Goal: Find specific page/section

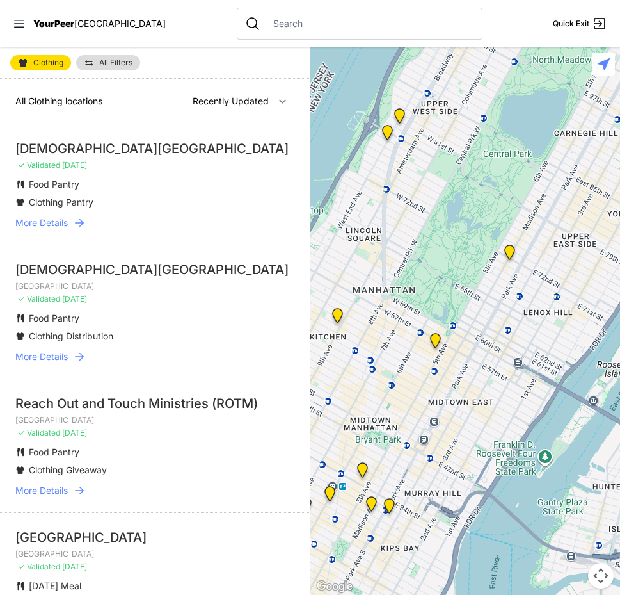
drag, startPoint x: 482, startPoint y: 359, endPoint x: 535, endPoint y: 141, distance: 224.0
click at [535, 141] on div at bounding box center [465, 320] width 310 height 547
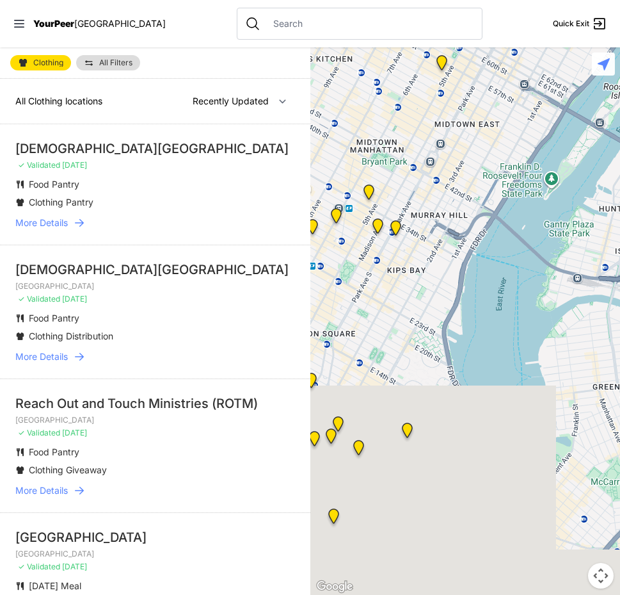
drag, startPoint x: 447, startPoint y: 447, endPoint x: 451, endPoint y: 191, distance: 256.0
click at [451, 191] on div at bounding box center [465, 320] width 310 height 547
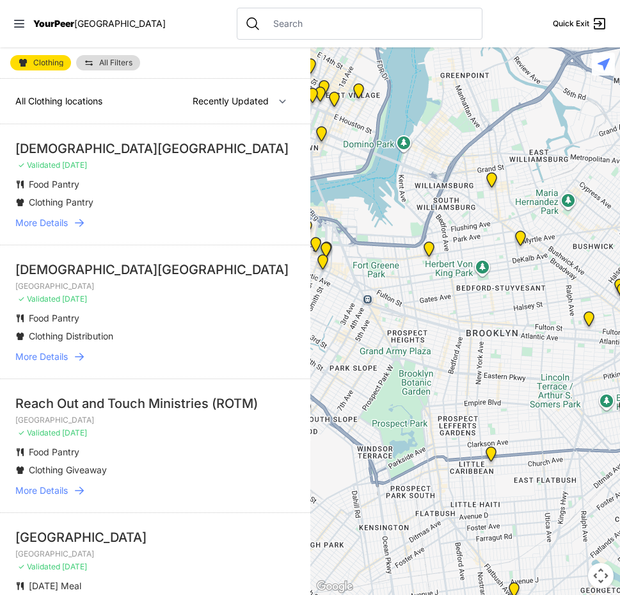
drag, startPoint x: 532, startPoint y: 454, endPoint x: 465, endPoint y: 224, distance: 239.4
click at [465, 224] on div at bounding box center [465, 320] width 310 height 547
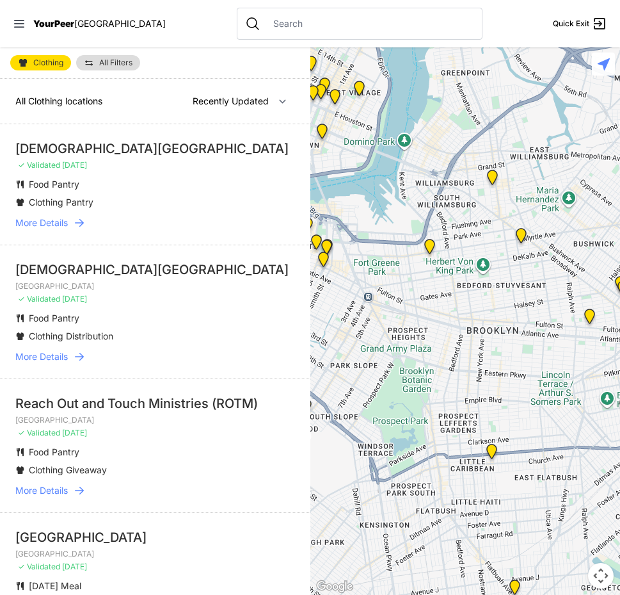
click at [429, 246] on img at bounding box center [430, 249] width 26 height 31
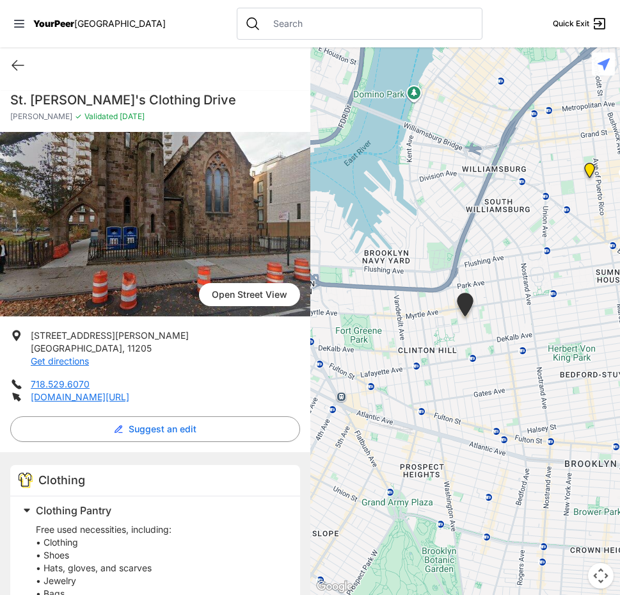
scroll to position [225, 0]
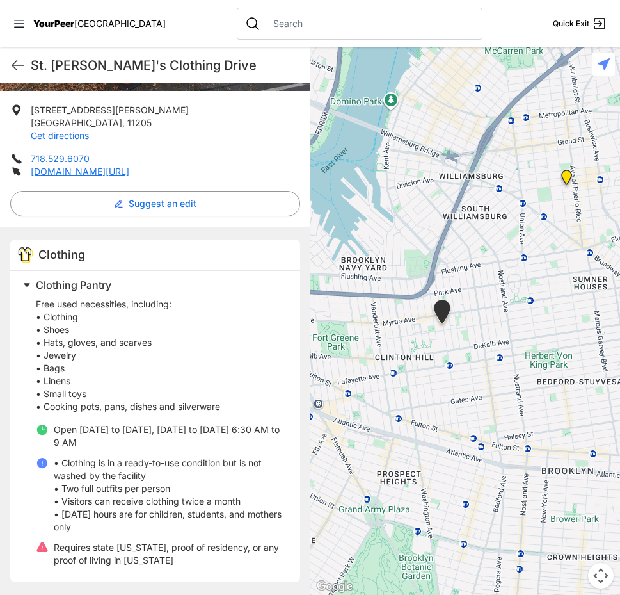
drag, startPoint x: 489, startPoint y: 409, endPoint x: 482, endPoint y: 409, distance: 7.0
click at [485, 409] on div at bounding box center [465, 320] width 310 height 547
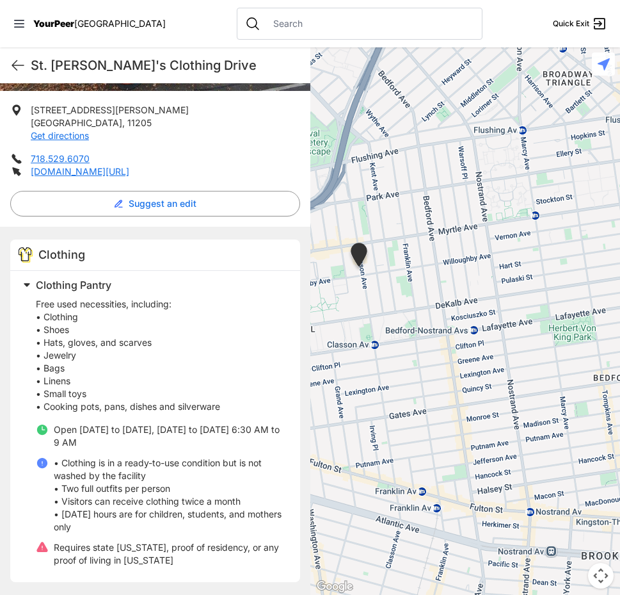
select select "recentlyUpdated"
